Goal: Task Accomplishment & Management: Use online tool/utility

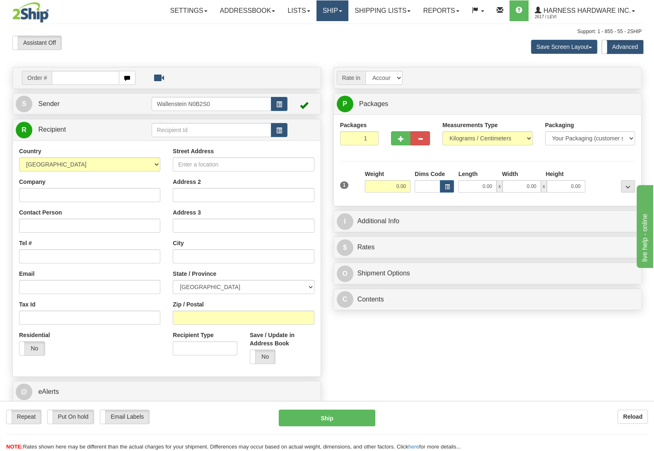
drag, startPoint x: 313, startPoint y: 10, endPoint x: 314, endPoint y: 14, distance: 4.3
click at [316, 10] on link "Ship" at bounding box center [332, 10] width 32 height 21
click at [323, 43] on span "OnHold / Order Queue" at bounding box center [310, 39] width 58 height 7
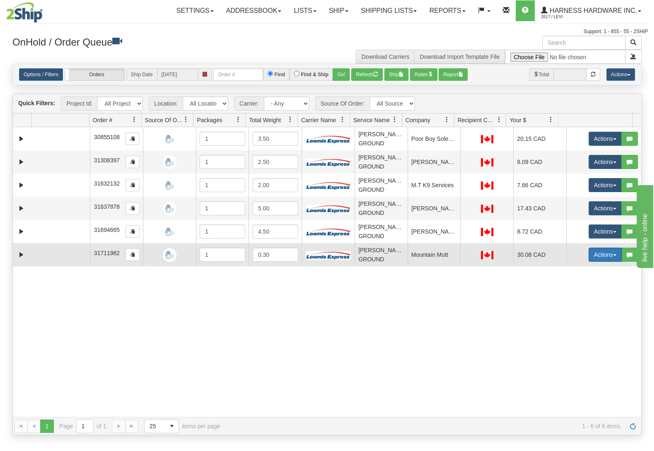
click at [588, 256] on button "Actions" at bounding box center [604, 255] width 33 height 14
click at [574, 304] on link "Ship" at bounding box center [588, 302] width 66 height 11
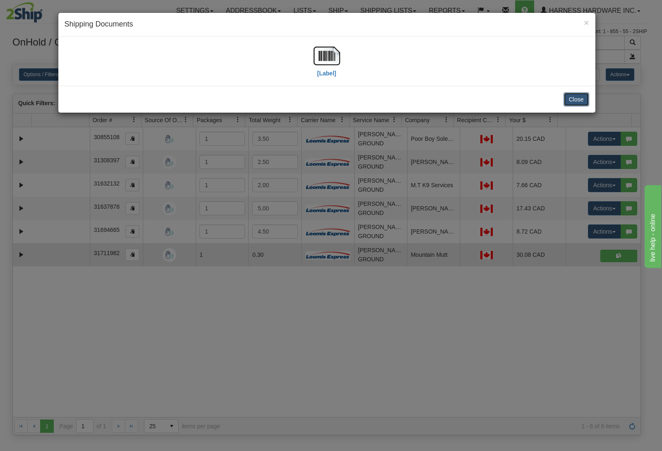
click at [579, 96] on button "Close" at bounding box center [577, 99] width 26 height 14
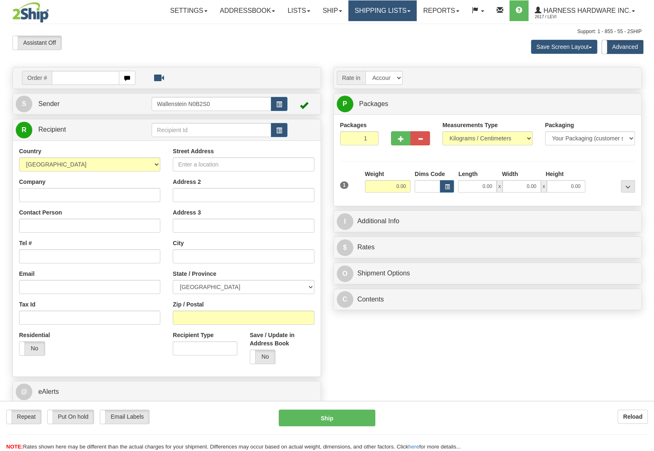
click at [384, 12] on link "Shipping lists" at bounding box center [382, 10] width 68 height 21
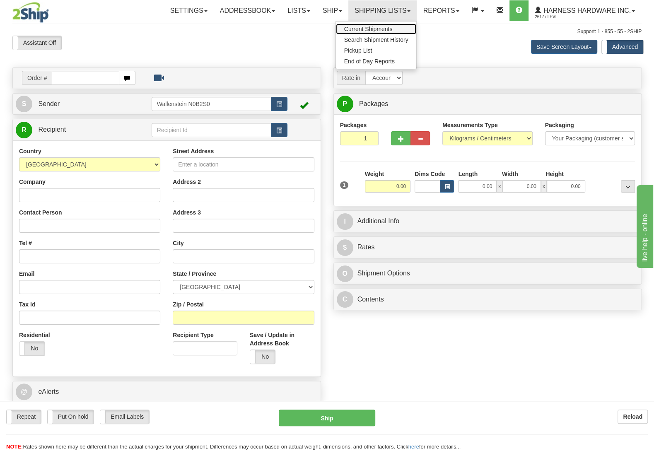
click at [377, 29] on span "Current Shipments" at bounding box center [368, 29] width 48 height 7
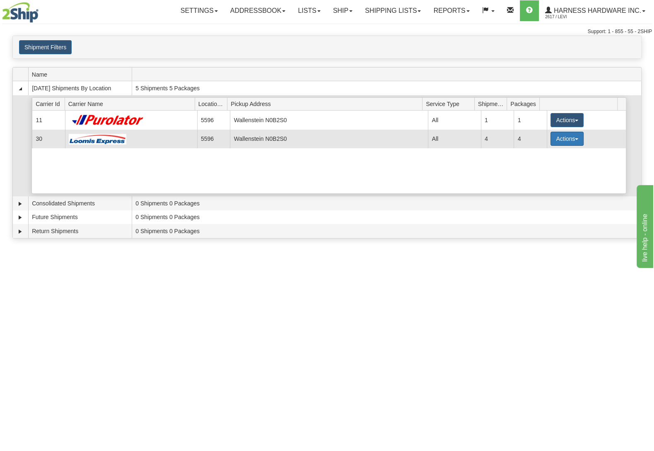
click at [556, 139] on button "Actions" at bounding box center [566, 139] width 33 height 14
click at [542, 157] on span "Details" at bounding box center [536, 154] width 22 height 6
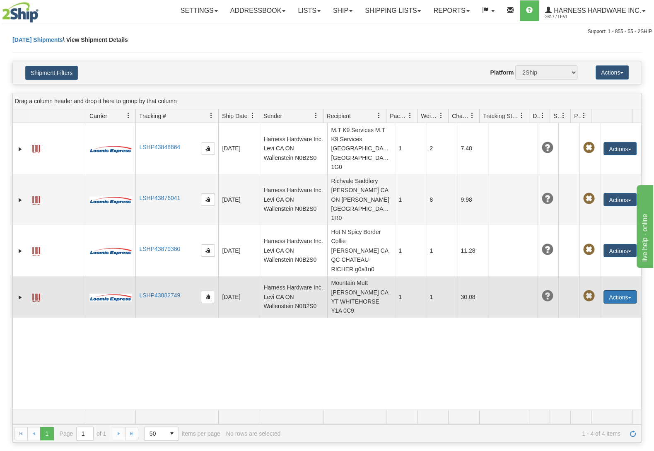
click at [619, 290] on button "Actions" at bounding box center [619, 296] width 33 height 13
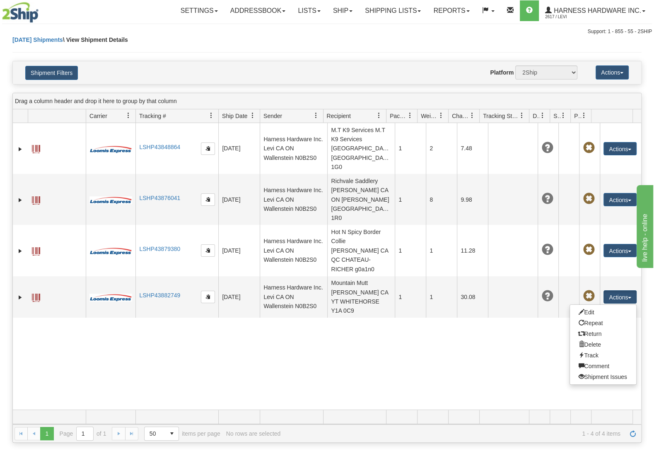
drag, startPoint x: 437, startPoint y: 339, endPoint x: 427, endPoint y: 329, distance: 14.3
click at [437, 338] on div "31706616 2617 LSHP43848864 [DATE] [DATE] 09:42:12 AM Harness Hardware Inc. Levi…" at bounding box center [327, 266] width 628 height 287
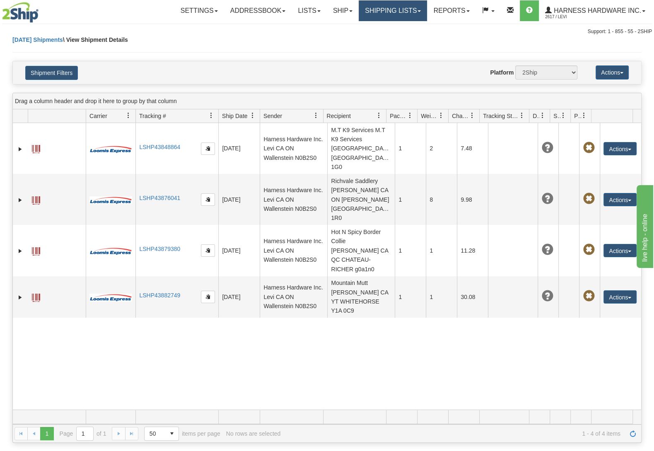
click at [359, 17] on link "Shipping lists" at bounding box center [393, 10] width 68 height 21
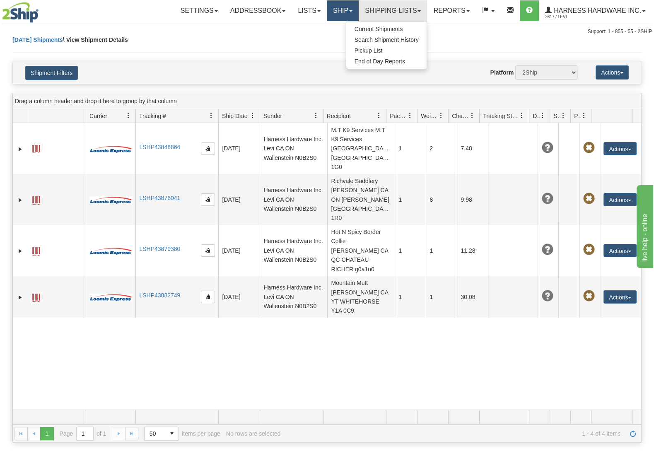
click at [341, 14] on link "Ship" at bounding box center [343, 10] width 32 height 21
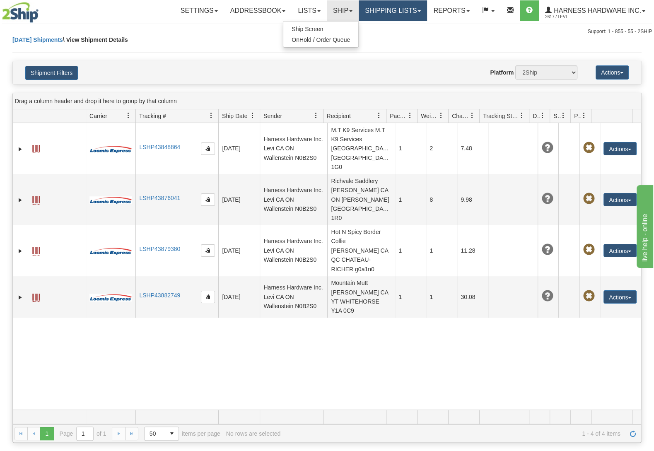
click at [372, 14] on link "Shipping lists" at bounding box center [393, 10] width 68 height 21
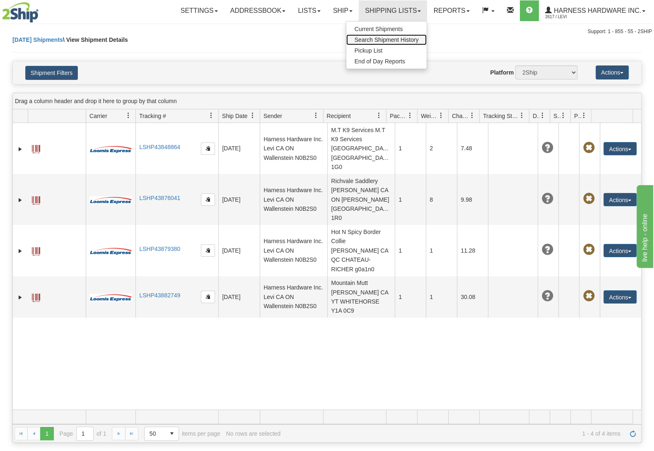
click at [366, 36] on link "Search Shipment History" at bounding box center [386, 39] width 81 height 11
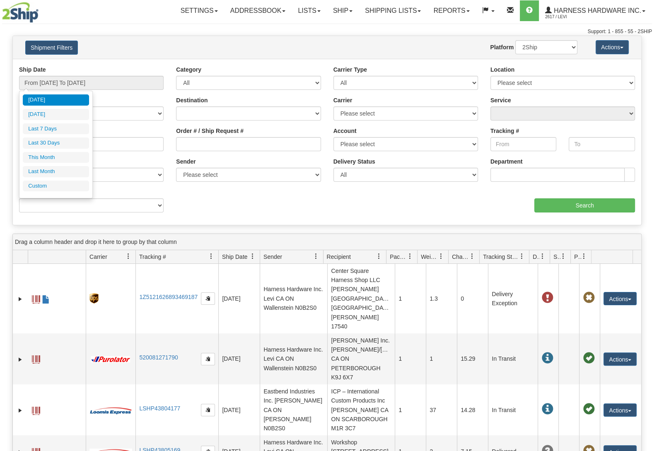
click at [72, 133] on li "Last 7 Days" at bounding box center [56, 128] width 66 height 11
type input "From [DATE] To [DATE]"
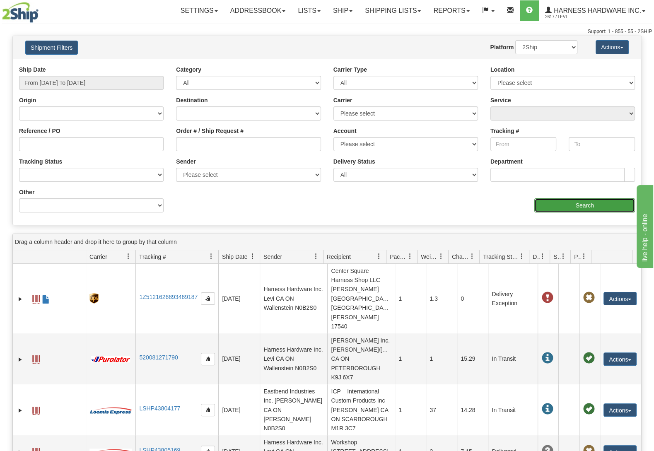
click at [582, 203] on input "Search" at bounding box center [584, 205] width 101 height 14
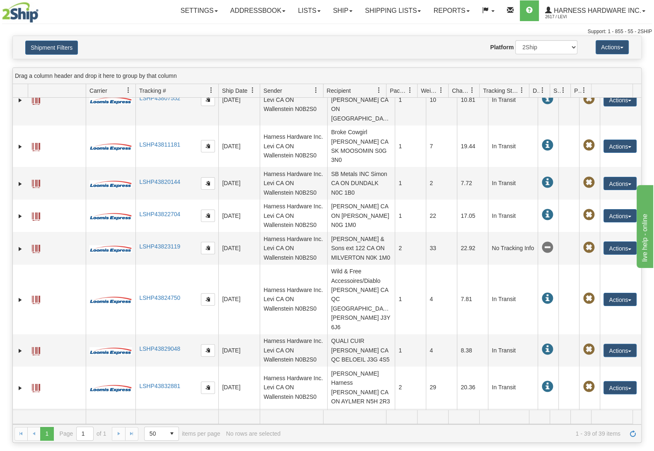
scroll to position [335, 0]
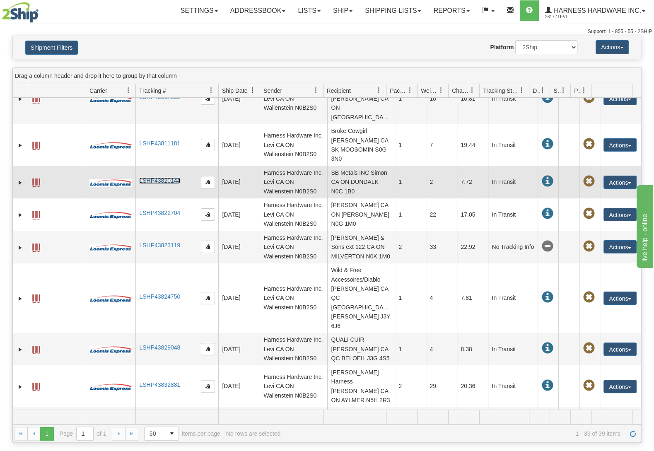
click at [170, 177] on link "LSHP43820144" at bounding box center [159, 180] width 41 height 7
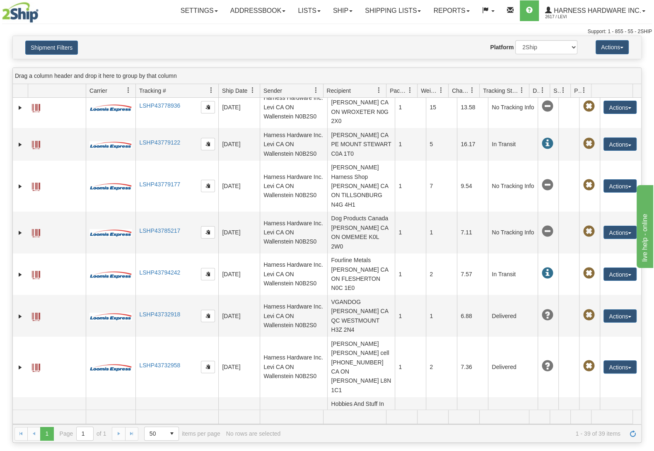
scroll to position [783, 0]
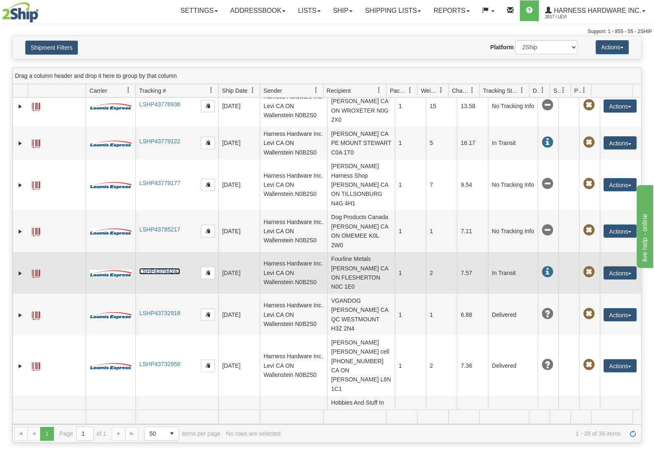
click at [168, 268] on link "LSHP43794242" at bounding box center [159, 271] width 41 height 7
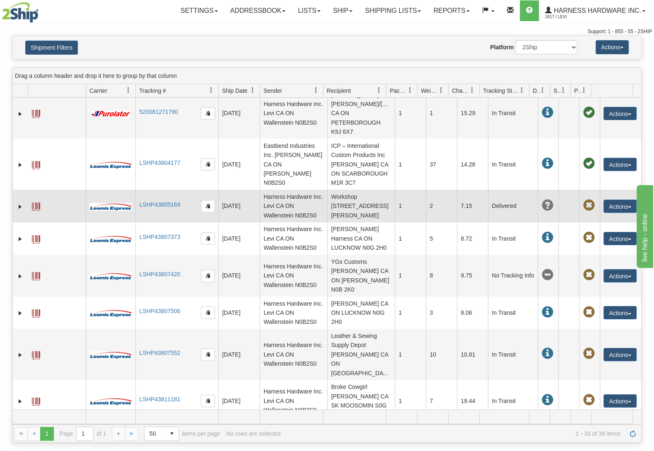
scroll to position [0, 0]
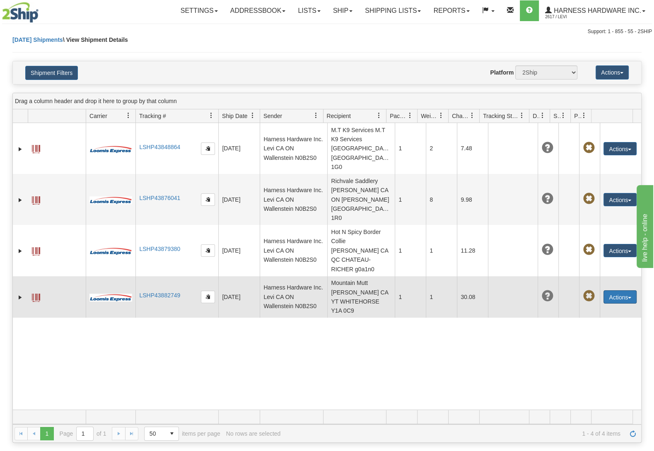
click at [628, 290] on button "Actions" at bounding box center [619, 296] width 33 height 13
click at [590, 307] on link "Edit" at bounding box center [603, 312] width 66 height 11
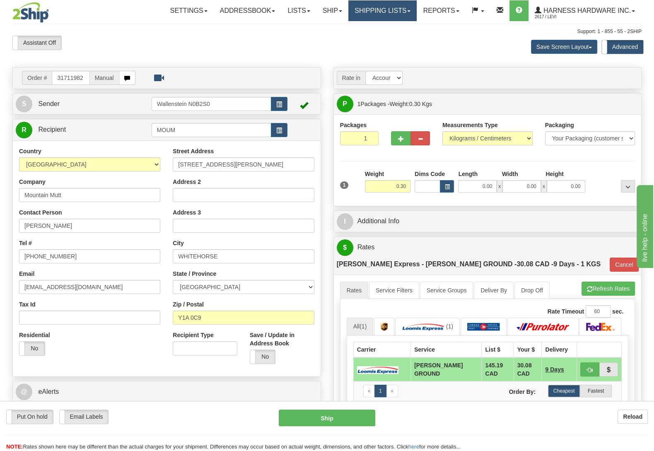
click at [392, 8] on link "Shipping lists" at bounding box center [382, 10] width 68 height 21
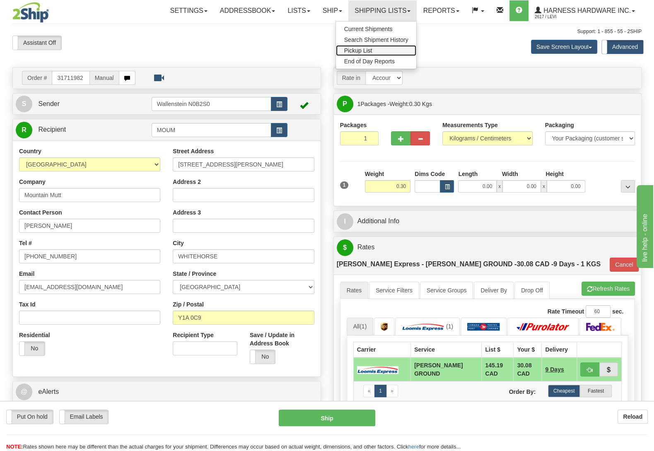
click at [375, 50] on link "Pickup List" at bounding box center [376, 50] width 81 height 11
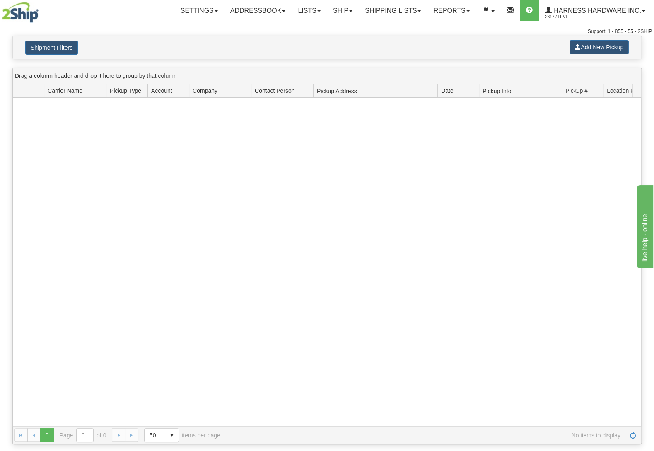
click at [598, 39] on div "Shipment Filters Add New Pickup" at bounding box center [327, 47] width 628 height 23
click at [596, 48] on button "Add New Pickup" at bounding box center [598, 47] width 59 height 14
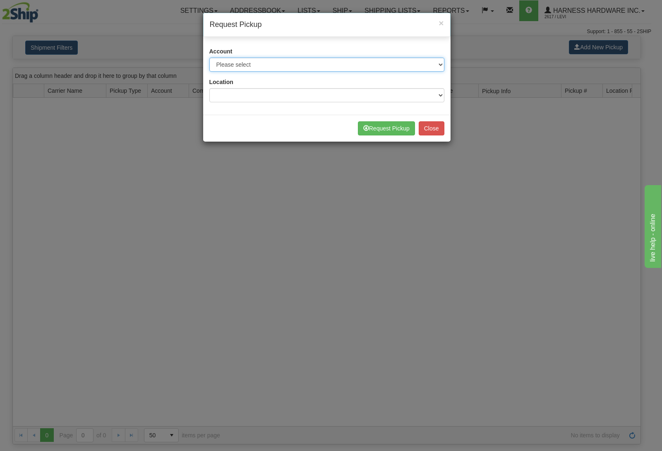
click at [209, 58] on select "Please select Canada Post - 5915031 ([GEOGRAPHIC_DATA] Post) FedEx Express® - 2…" at bounding box center [326, 65] width 235 height 14
select select "2"
click option "FedEx Express® - 247949127 (Wallenstein N0B2S0_2_2617)" at bounding box center [0, 0] width 0 height 0
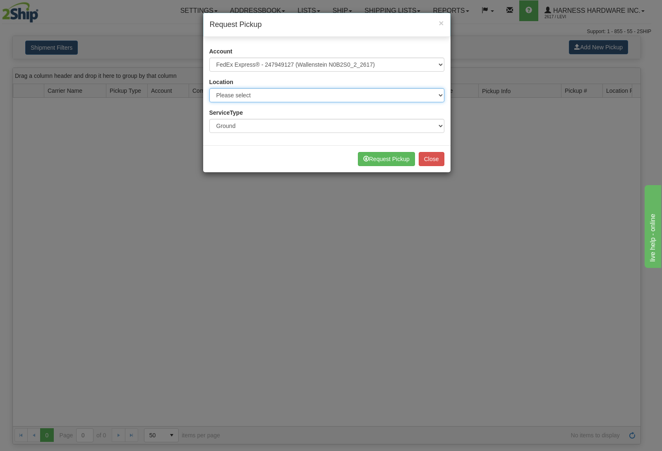
click at [209, 88] on select "Please select Wallenstein N0B2S0" at bounding box center [326, 95] width 235 height 14
select select "5596"
click option "Wallenstein N0B2S0" at bounding box center [0, 0] width 0 height 0
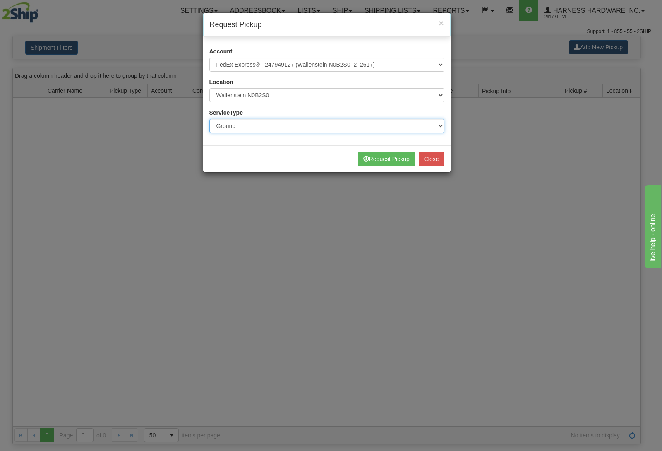
click at [209, 119] on select "Ground Express" at bounding box center [326, 126] width 235 height 14
click at [431, 159] on button "Close" at bounding box center [432, 159] width 26 height 14
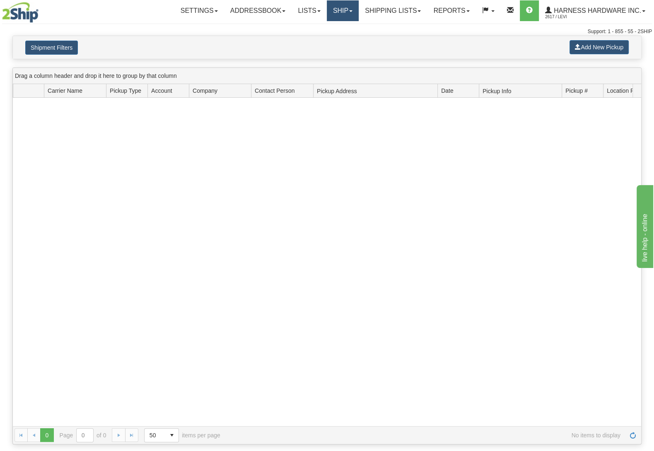
click at [339, 12] on link "Ship" at bounding box center [343, 10] width 32 height 21
click at [335, 26] on link "Ship Screen" at bounding box center [320, 29] width 75 height 11
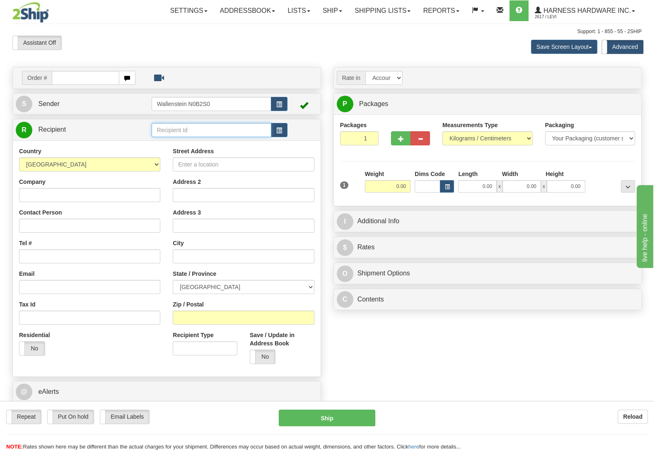
click at [193, 130] on input "text" at bounding box center [212, 130] width 120 height 14
type input "serm"
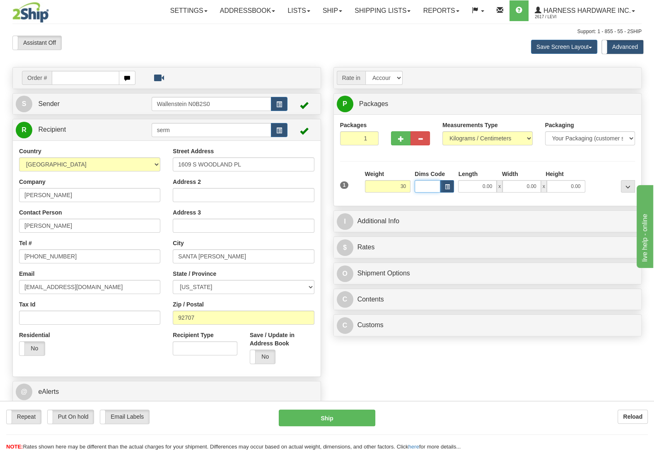
type input "30.00"
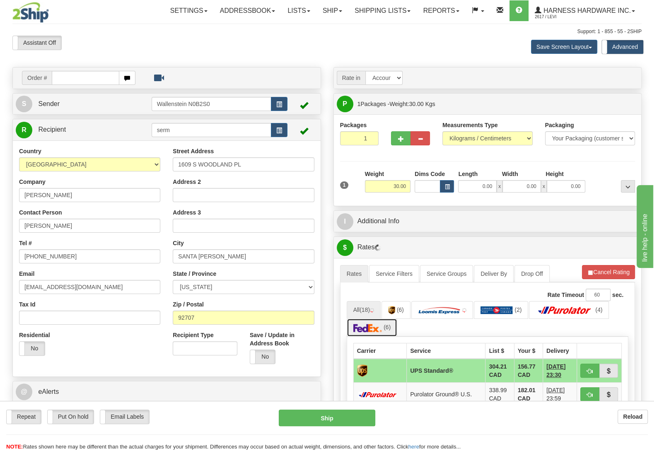
click at [376, 332] on img at bounding box center [367, 328] width 29 height 8
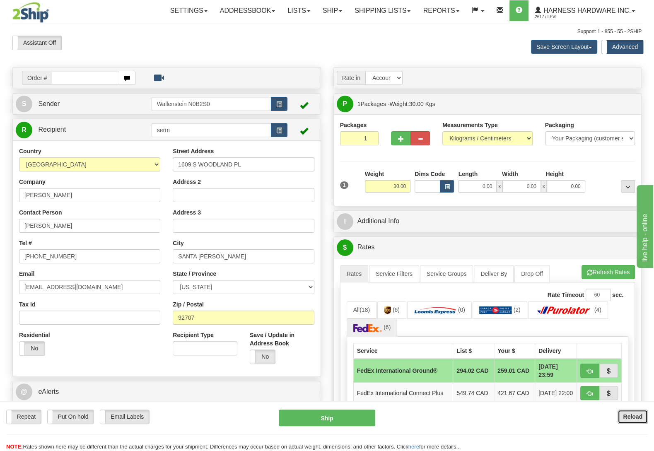
click at [631, 414] on b "Reload" at bounding box center [632, 416] width 19 height 7
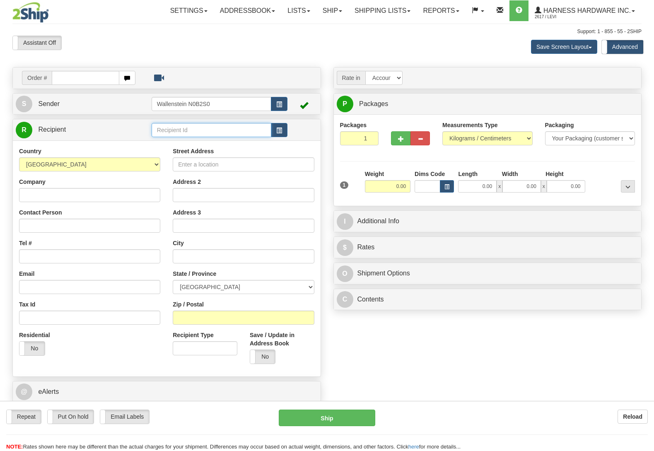
click at [192, 132] on input "text" at bounding box center [212, 130] width 120 height 14
type input "trao"
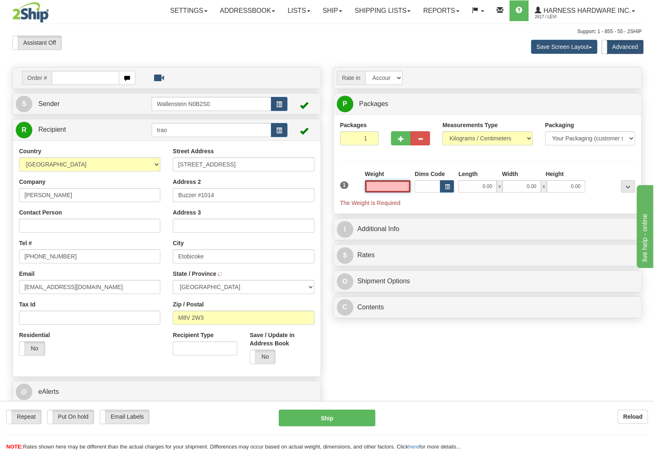
type input "ETOBICOKE"
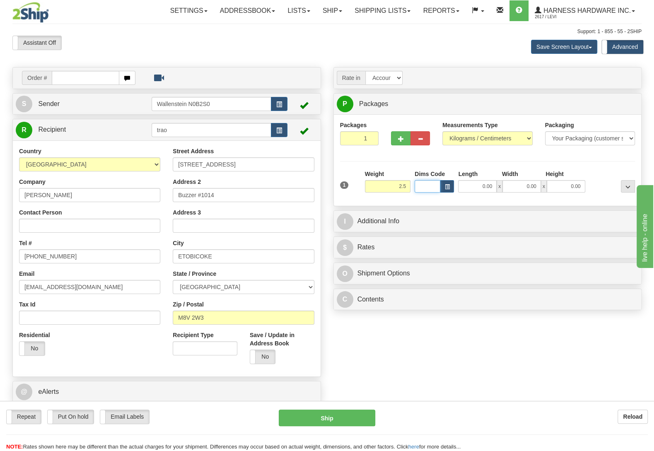
type input "2.50"
